Goal: Information Seeking & Learning: Learn about a topic

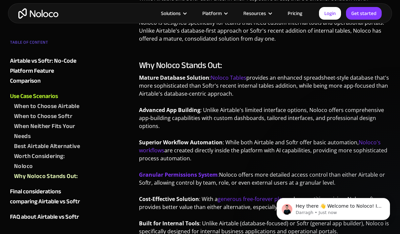
scroll to position [1302, 0]
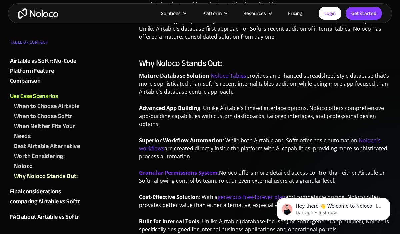
click at [298, 11] on link "Pricing" at bounding box center [295, 13] width 31 height 9
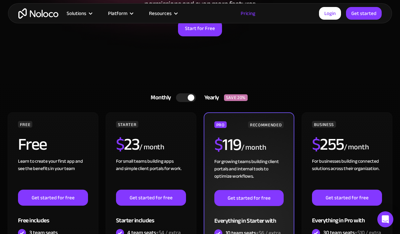
scroll to position [122, 0]
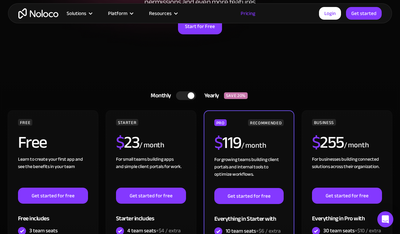
click at [189, 99] on div at bounding box center [186, 95] width 20 height 9
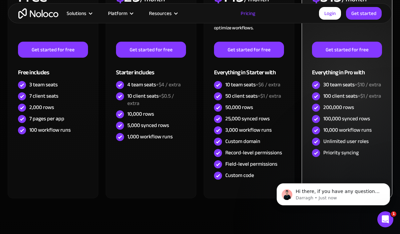
scroll to position [270, 0]
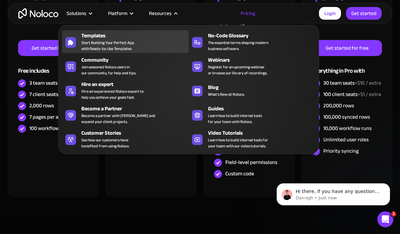
click at [107, 40] on span "Start Building Your Perfect App with Ready-to-Use Templates" at bounding box center [107, 46] width 53 height 12
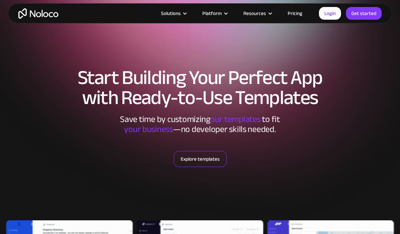
click at [208, 154] on link "Explore templates" at bounding box center [200, 159] width 53 height 16
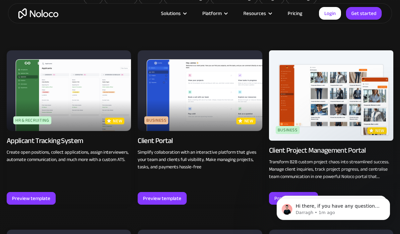
scroll to position [471, 0]
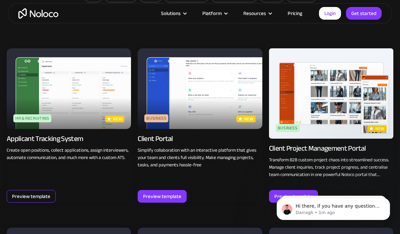
click at [43, 194] on div "Preview template" at bounding box center [31, 196] width 38 height 9
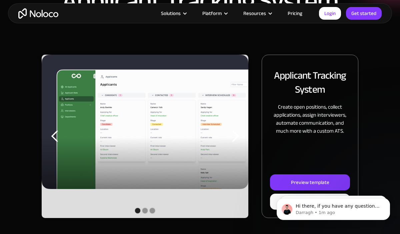
scroll to position [64, 0]
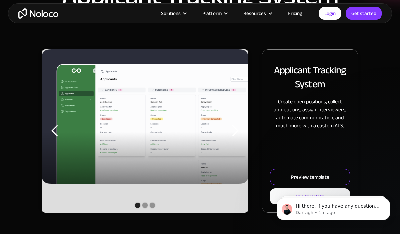
click at [324, 176] on div "Preview template" at bounding box center [310, 177] width 38 height 9
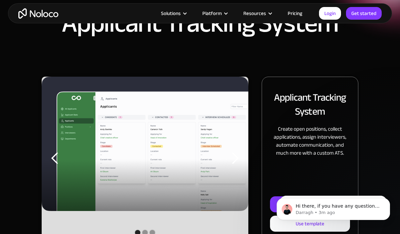
scroll to position [39, 0]
